Goal: Task Accomplishment & Management: Manage account settings

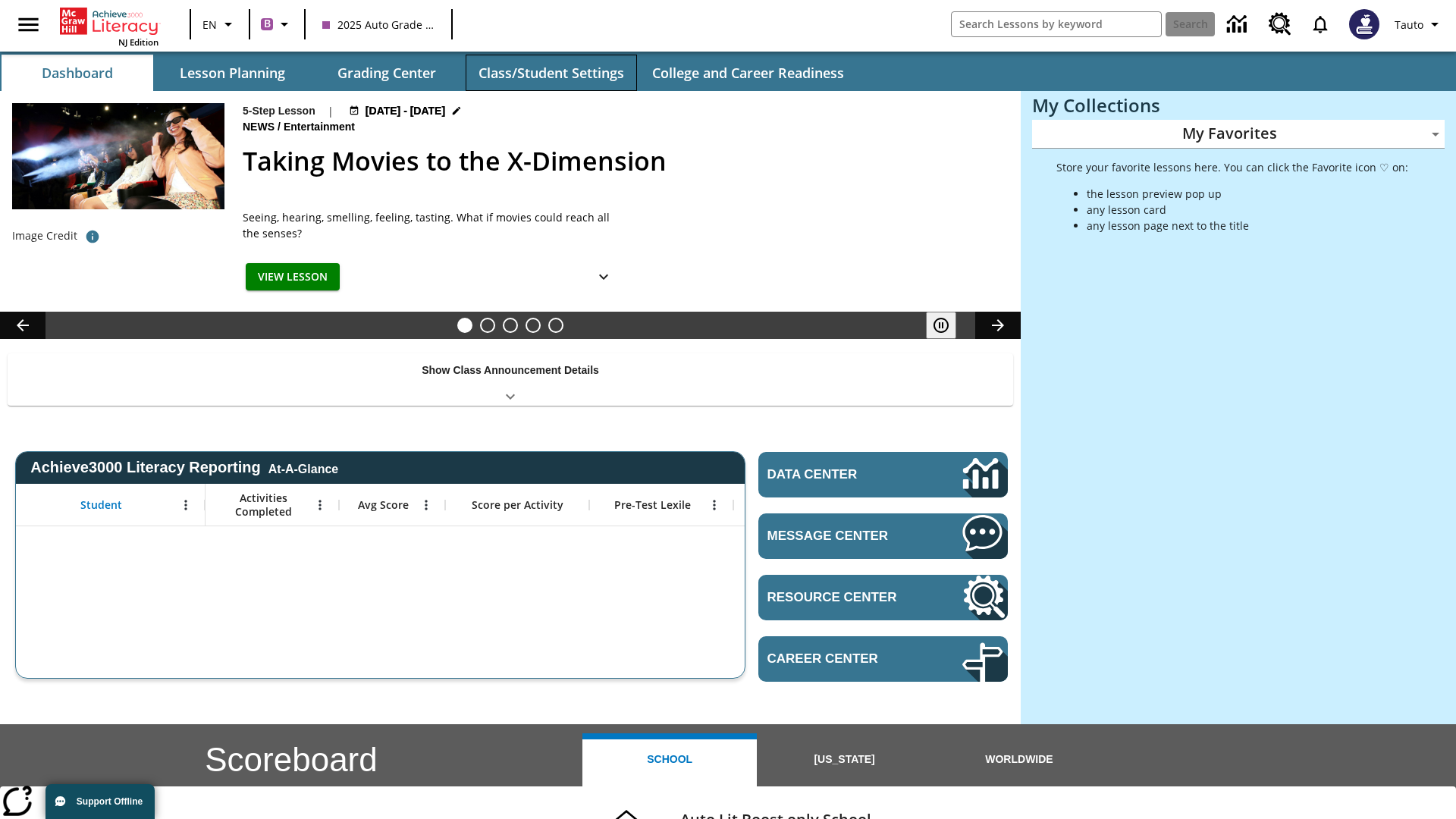
click at [550, 73] on button "Class/Student Settings" at bounding box center [551, 73] width 172 height 37
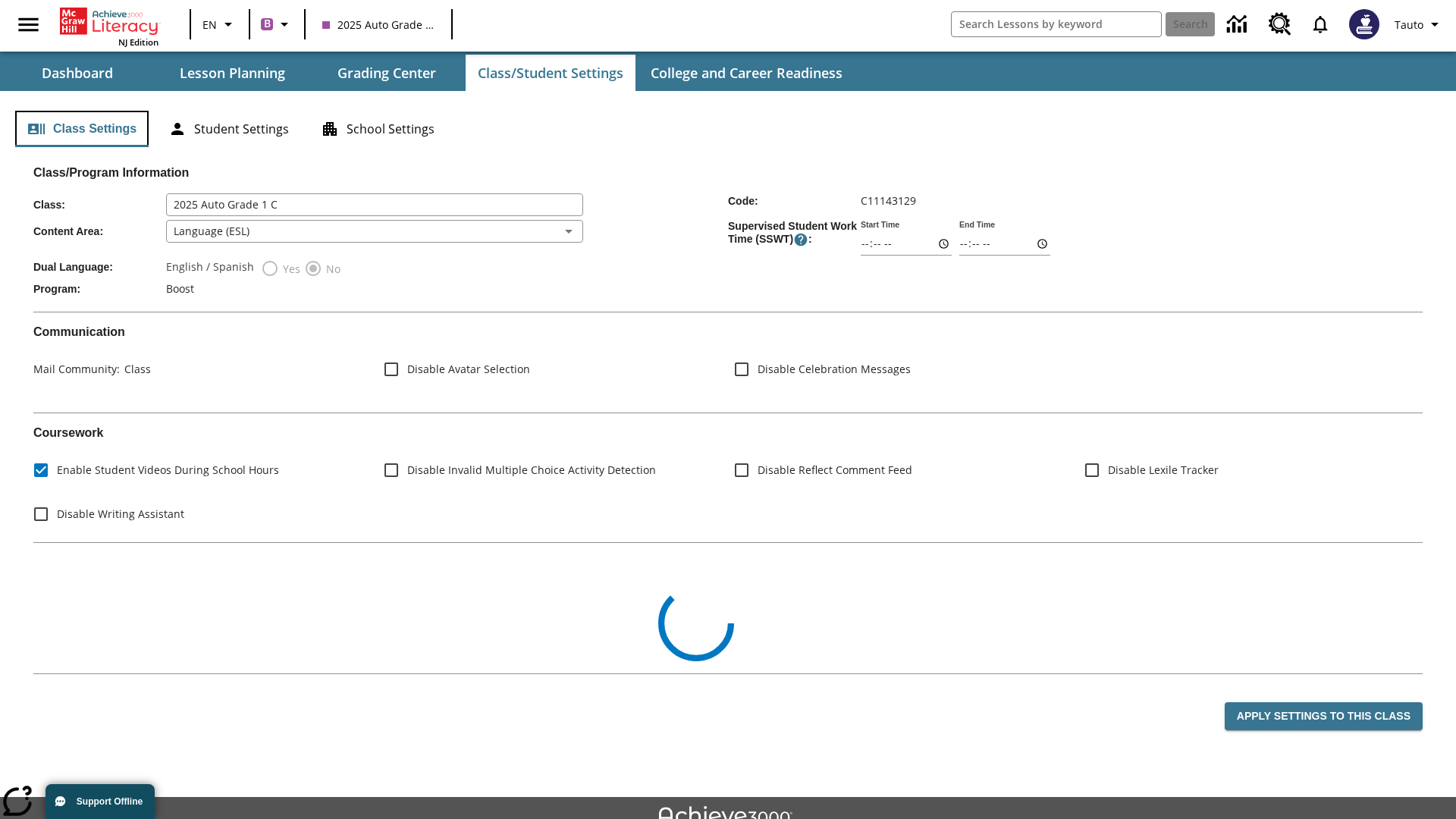
click at [82, 129] on button "Class Settings" at bounding box center [81, 129] width 133 height 37
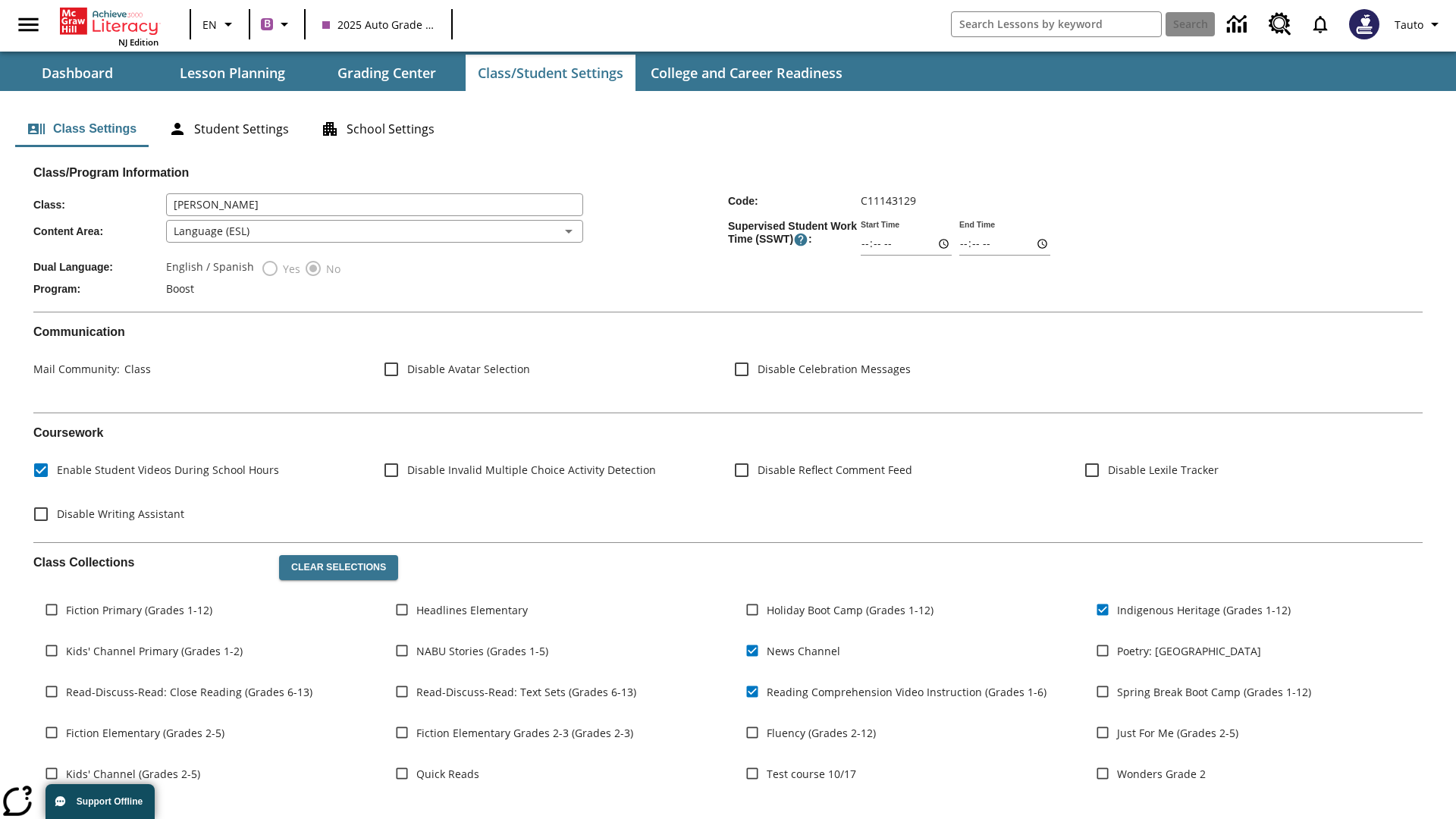
type input "[PERSON_NAME]"
type input "06:00"
type input "06:01"
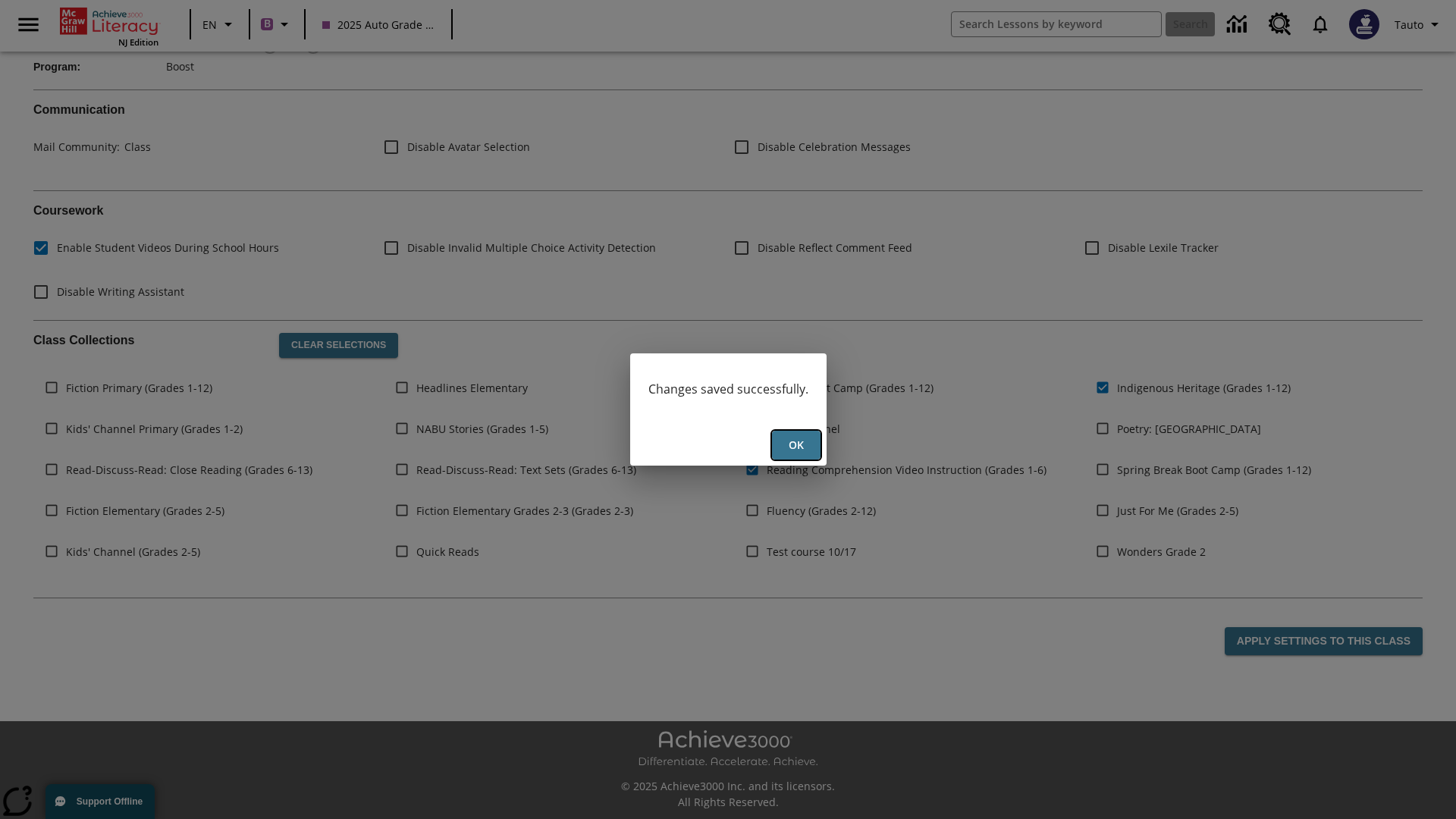
click at [795, 445] on button "Ok" at bounding box center [796, 445] width 49 height 30
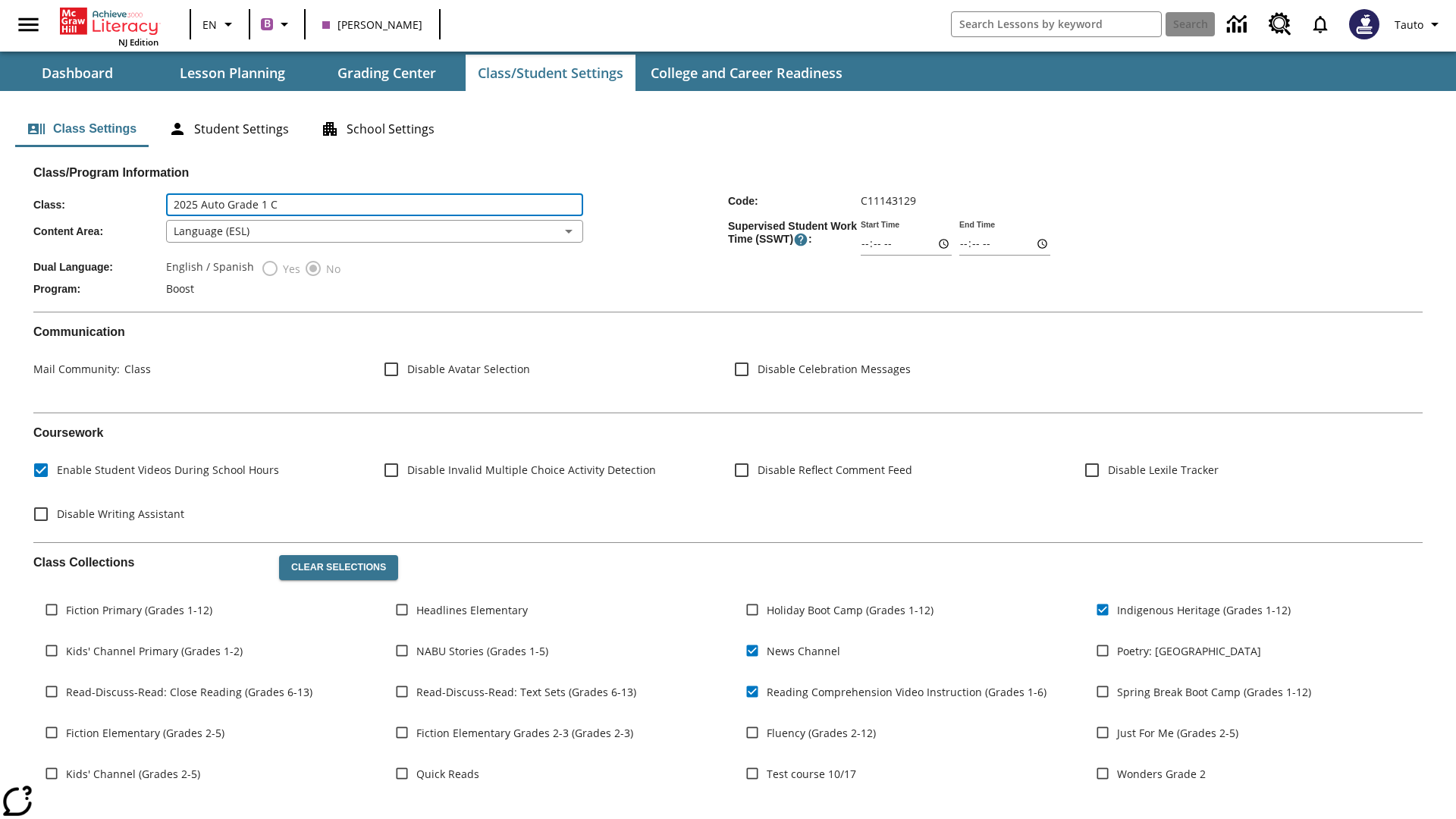
type input "2025 Auto Grade 1 C"
type input "06:00"
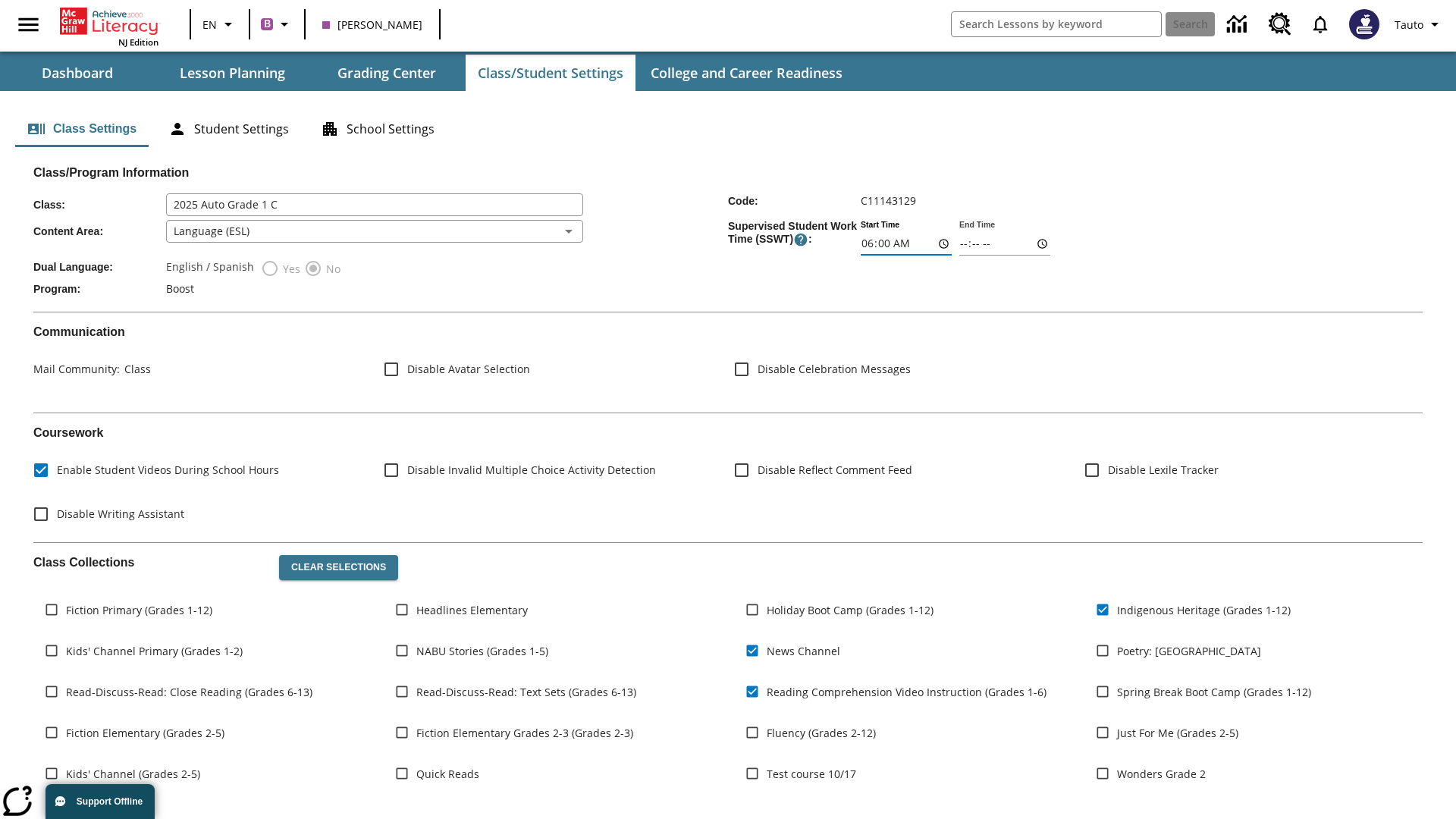
type input "06:01"
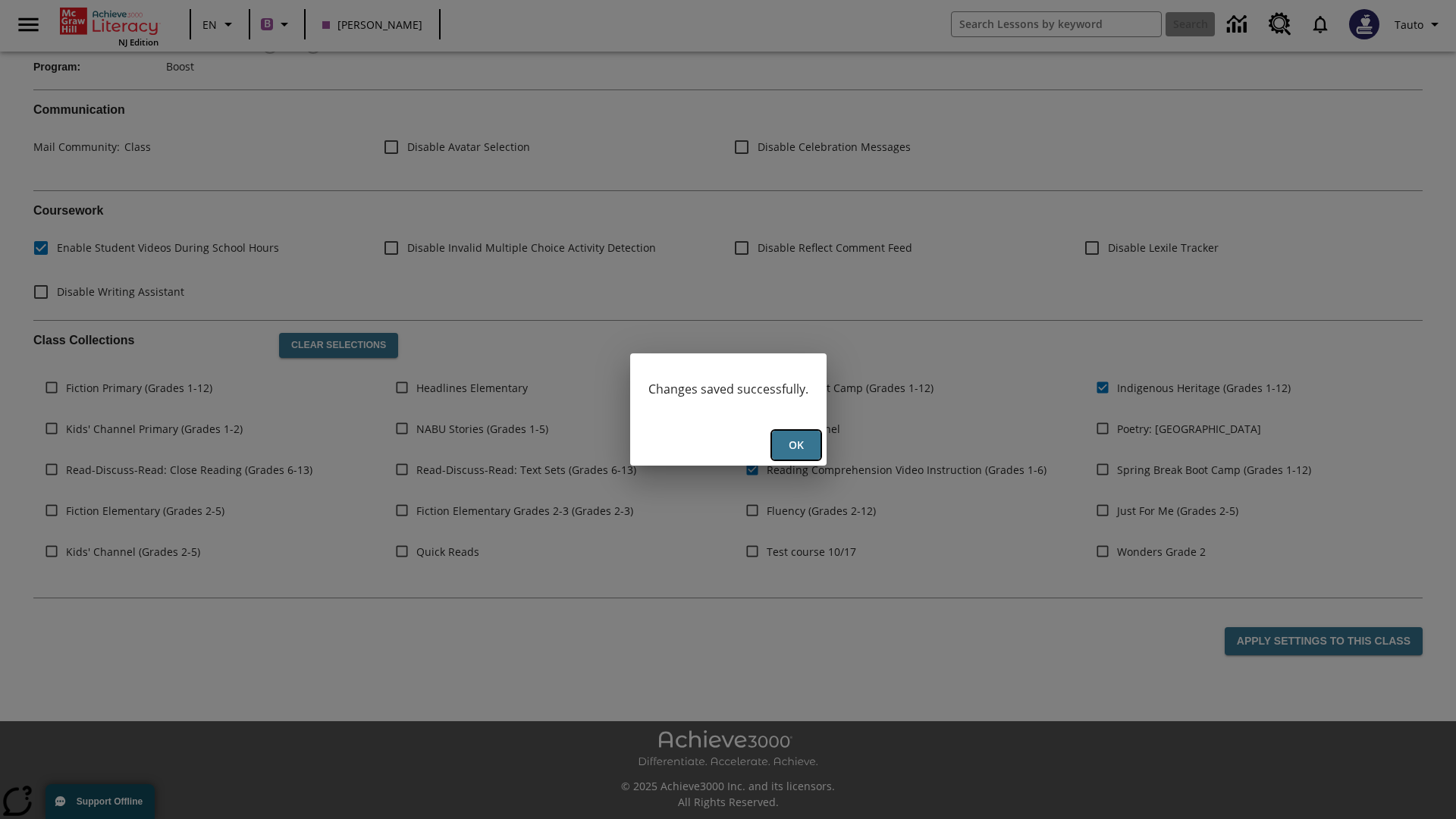
click at [795, 445] on button "Ok" at bounding box center [796, 445] width 49 height 30
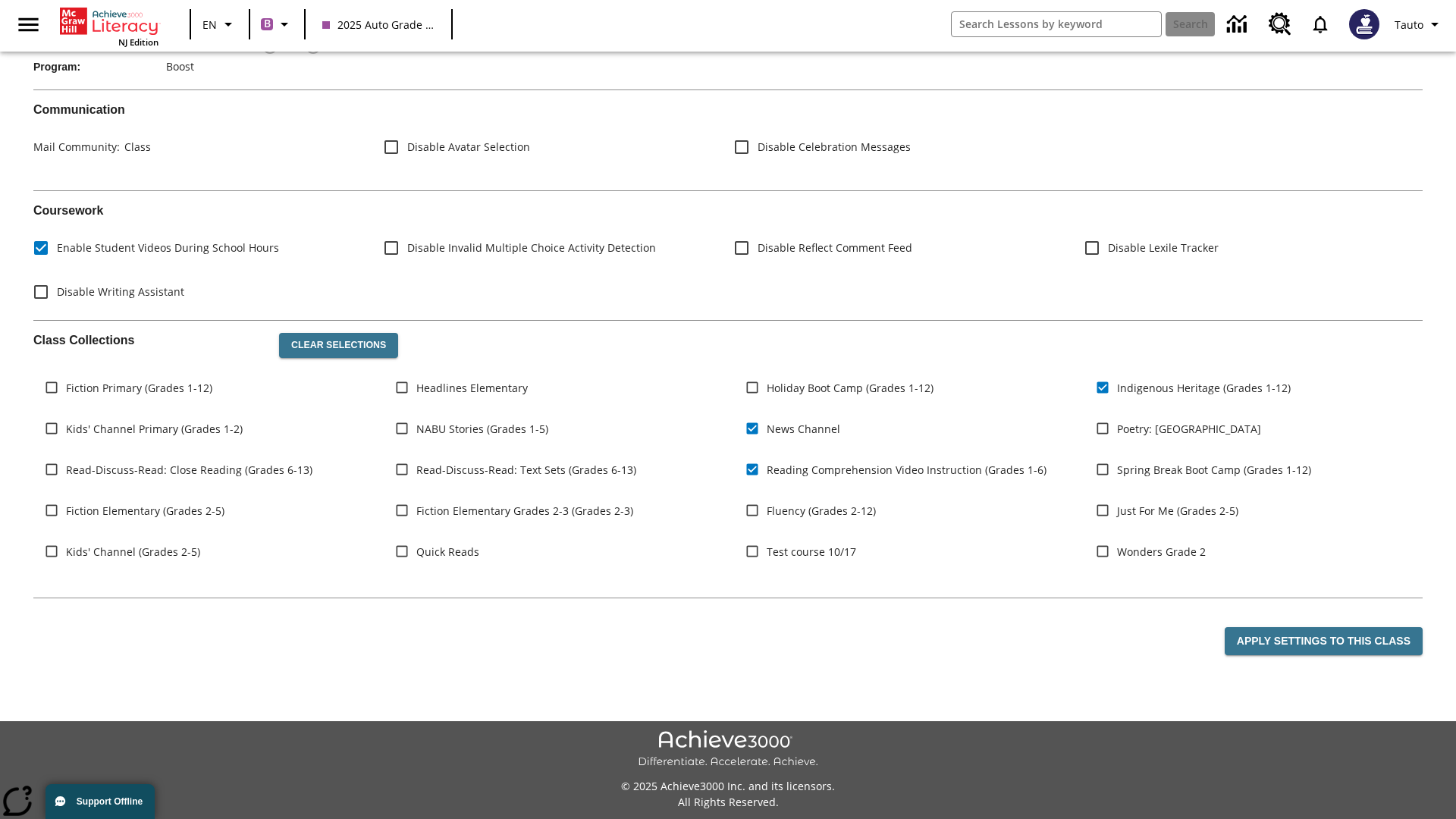
scroll to position [222, 0]
